Goal: Navigation & Orientation: Find specific page/section

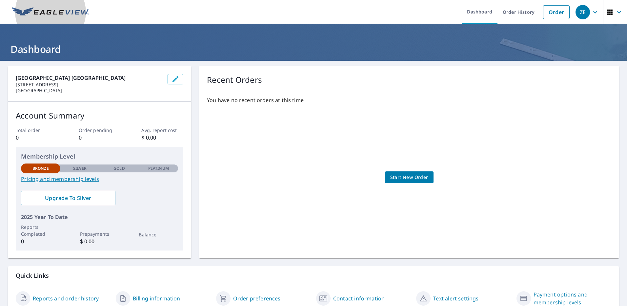
click at [35, 9] on img at bounding box center [50, 12] width 77 height 10
click at [579, 6] on div "ZE" at bounding box center [583, 12] width 14 height 14
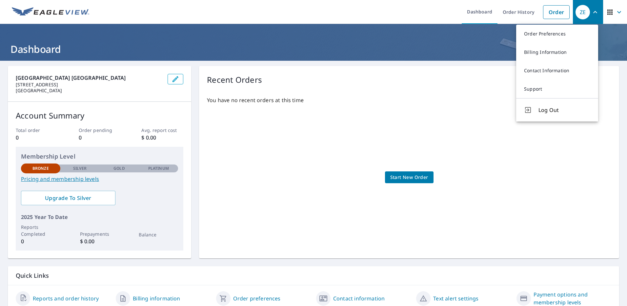
click at [606, 10] on icon "button" at bounding box center [610, 12] width 8 height 8
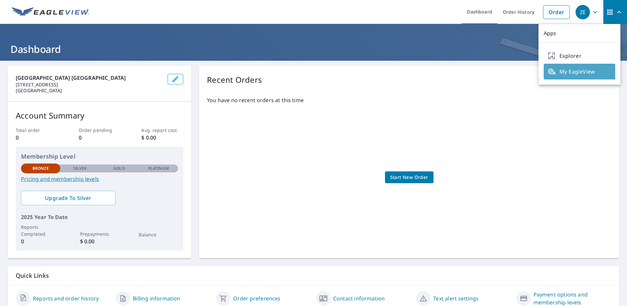
click at [586, 74] on span "My EagleView" at bounding box center [580, 72] width 64 height 8
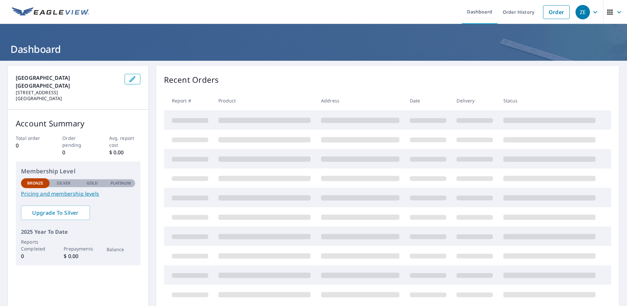
click at [616, 12] on icon "button" at bounding box center [620, 12] width 8 height 8
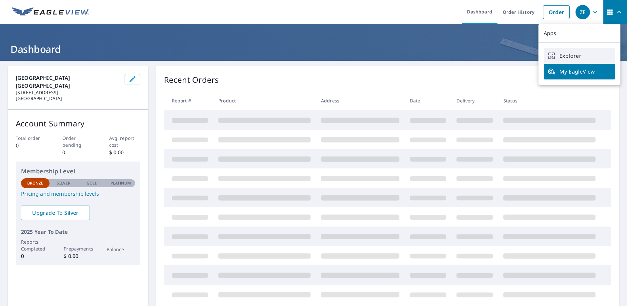
click at [596, 53] on span "Explorer" at bounding box center [580, 56] width 64 height 8
